Goal: Transaction & Acquisition: Subscribe to service/newsletter

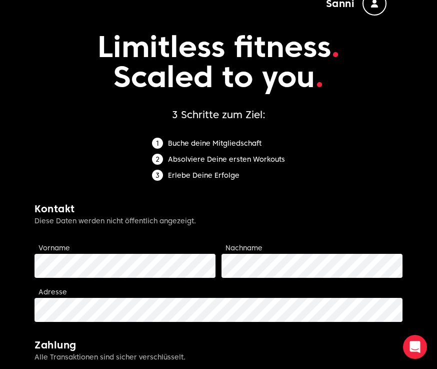
scroll to position [10, 0]
